Goal: Task Accomplishment & Management: Manage account settings

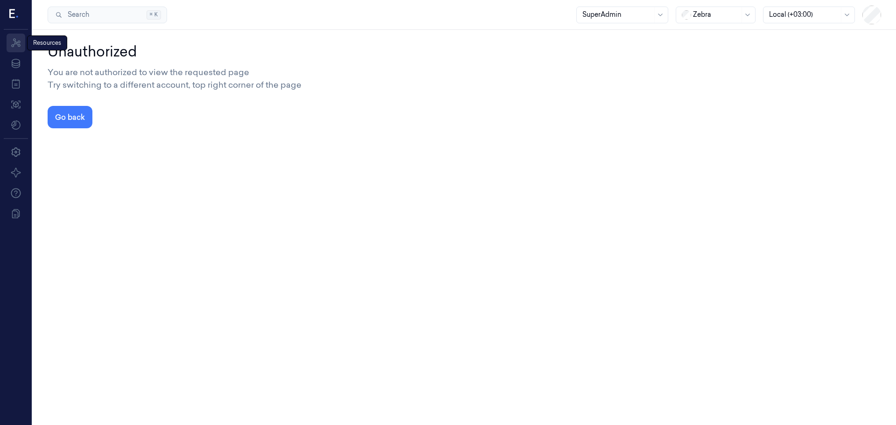
click at [16, 41] on icon at bounding box center [15, 42] width 11 height 11
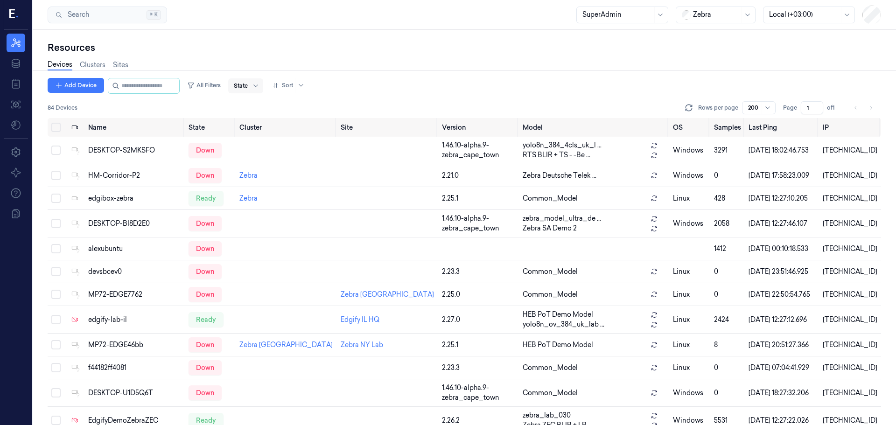
click at [246, 84] on div at bounding box center [241, 86] width 14 height 8
click at [263, 108] on div "Ready" at bounding box center [283, 105] width 81 height 10
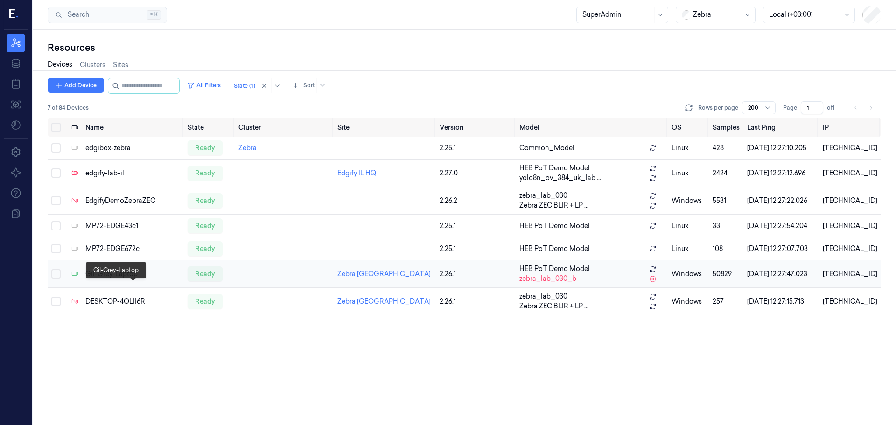
click at [113, 279] on div "Gil-Grey-Laptop" at bounding box center [132, 274] width 94 height 10
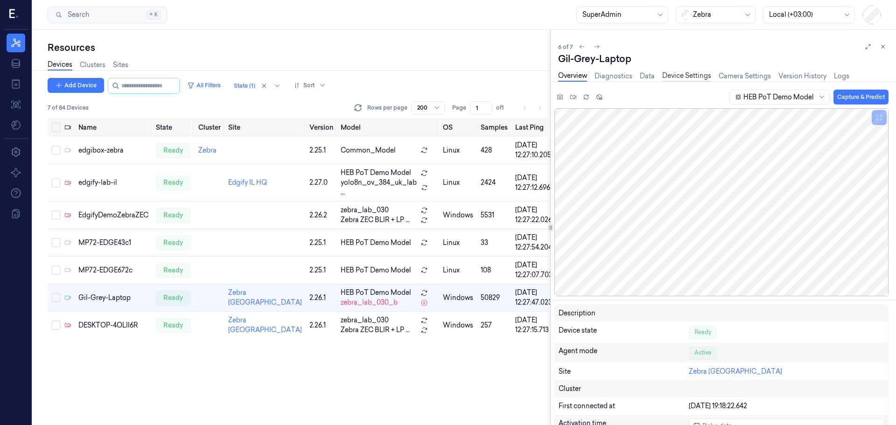
click at [673, 77] on link "Device Settings" at bounding box center [686, 76] width 49 height 11
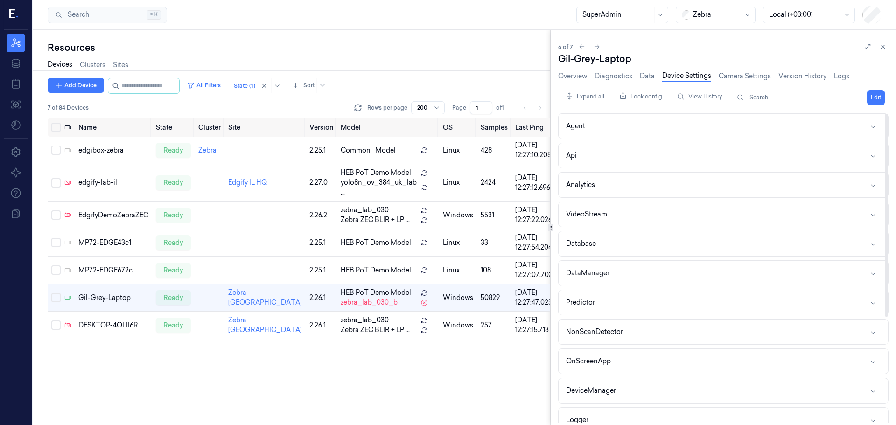
click at [669, 184] on button "Analytics" at bounding box center [724, 185] width 330 height 25
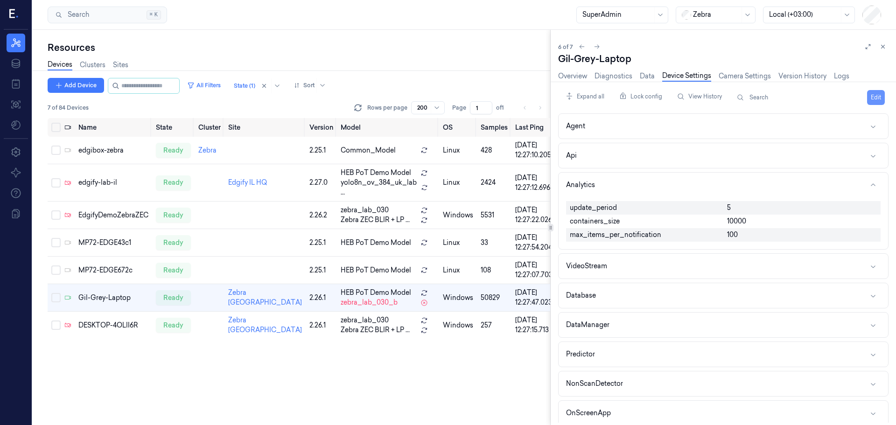
click at [872, 99] on button "Edit" at bounding box center [876, 97] width 18 height 15
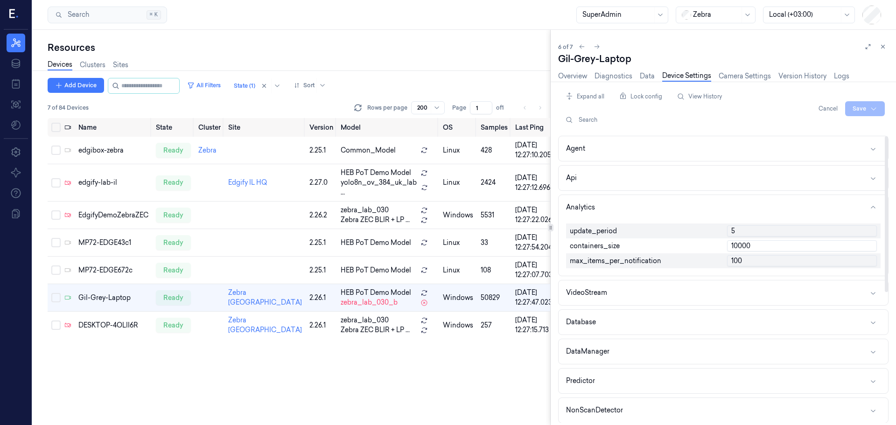
click at [752, 230] on input "5" at bounding box center [802, 230] width 150 height 11
click at [749, 232] on input "5" at bounding box center [802, 230] width 150 height 11
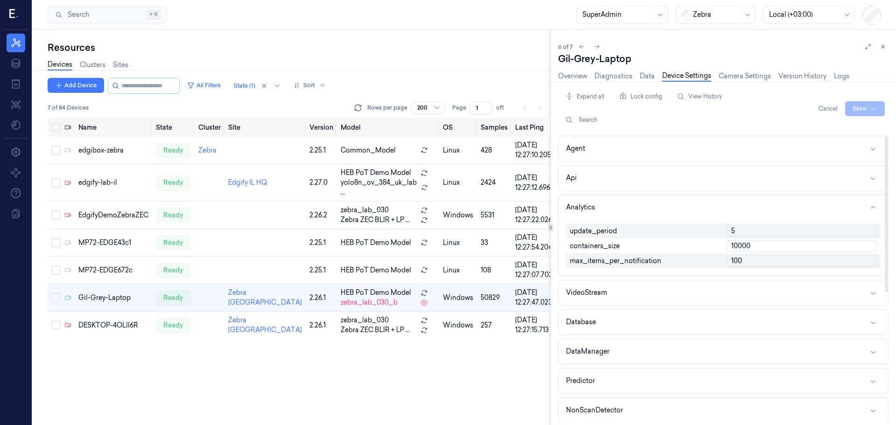
drag, startPoint x: 749, startPoint y: 232, endPoint x: 722, endPoint y: 232, distance: 26.6
click at [723, 231] on div "update_period 5 containers_size 10000 max_items_per_notification 100" at bounding box center [723, 246] width 315 height 52
type input "15"
click at [876, 113] on html "Resources Data Jobs Models Settings About Support Documentation Search Search..…" at bounding box center [448, 212] width 896 height 425
click at [856, 143] on div "Save to multiple devices" at bounding box center [840, 143] width 83 height 15
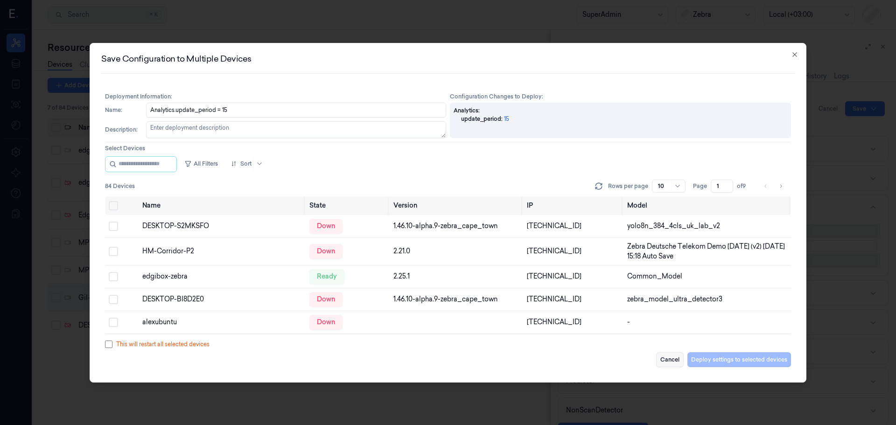
click at [676, 360] on button "Cancel" at bounding box center [670, 359] width 28 height 15
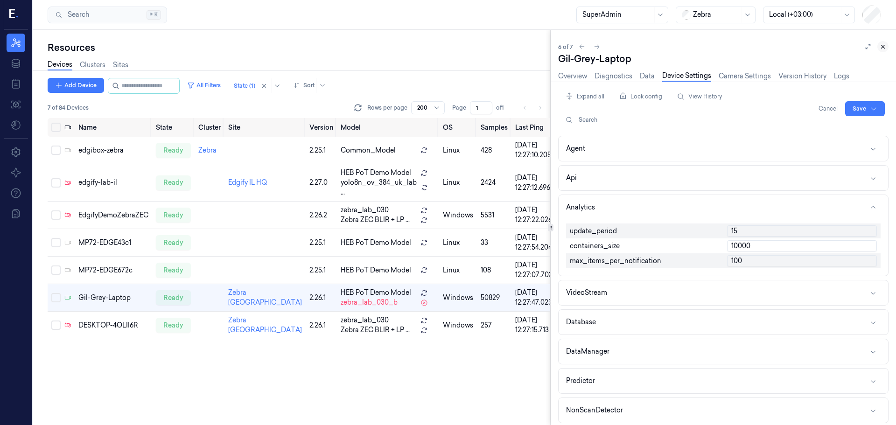
click at [882, 47] on icon at bounding box center [883, 46] width 7 height 7
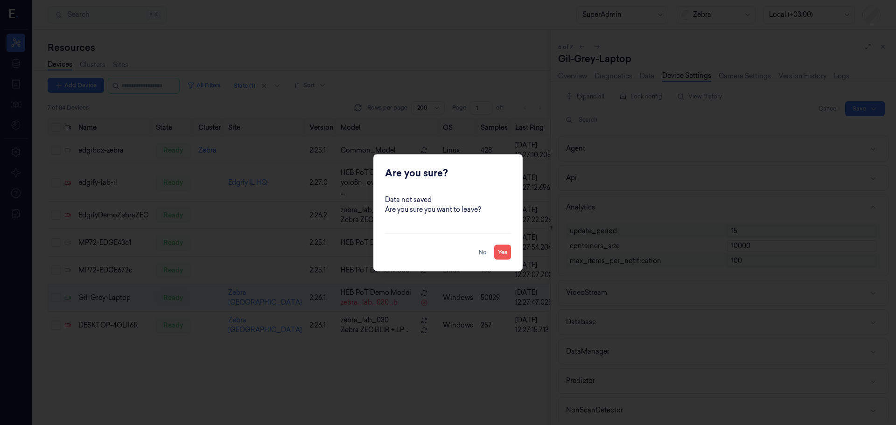
click at [506, 253] on button "Yes" at bounding box center [502, 252] width 17 height 15
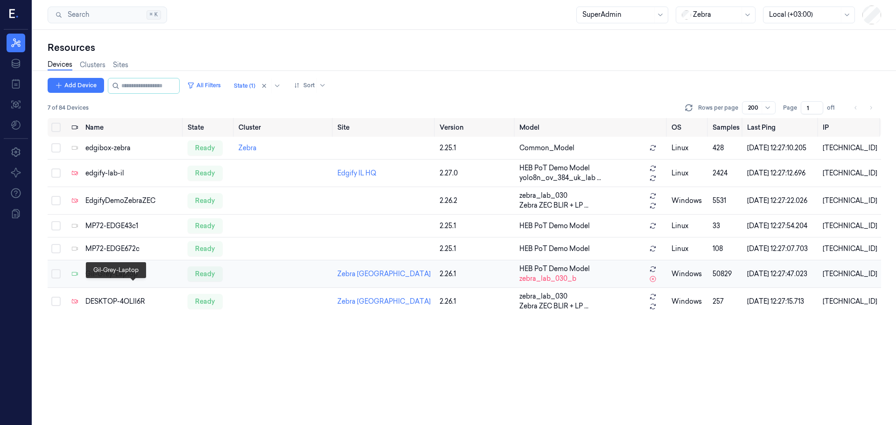
click at [107, 279] on div "Gil-Grey-Laptop" at bounding box center [132, 274] width 94 height 10
